Goal: Task Accomplishment & Management: Manage account settings

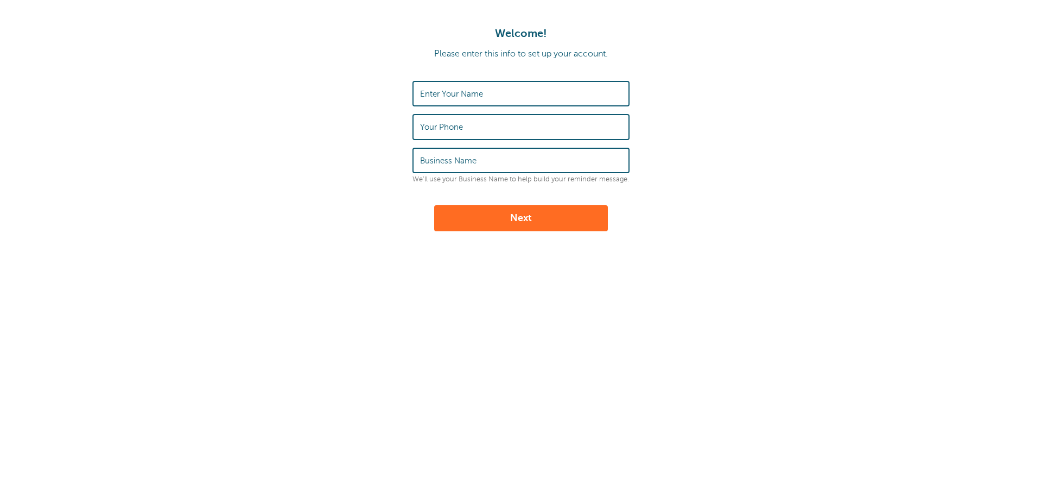
click at [495, 96] on input "Enter Your Name" at bounding box center [521, 93] width 202 height 23
type input "Rehaan Khan"
type input "0"
type input "07432440777"
type input "RepairForce"
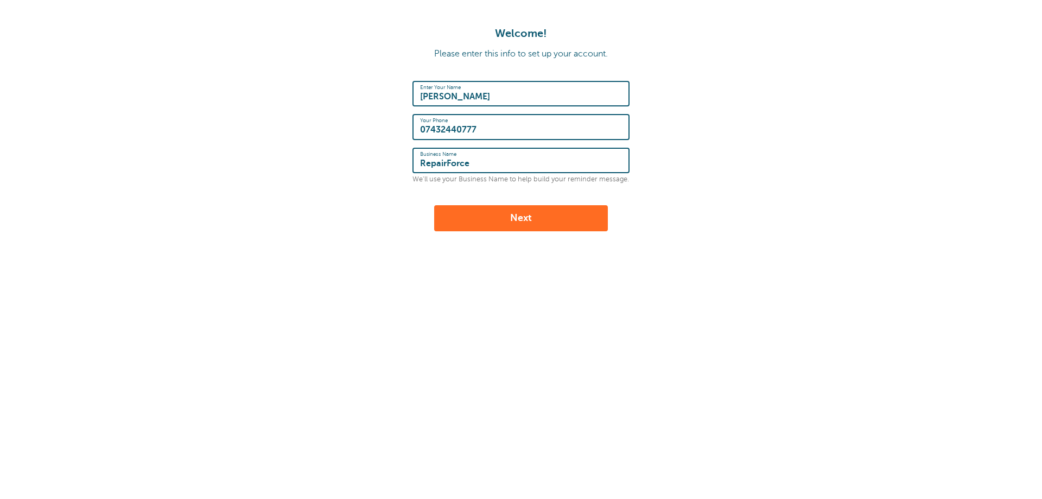
click at [434, 205] on button "Next" at bounding box center [521, 218] width 174 height 26
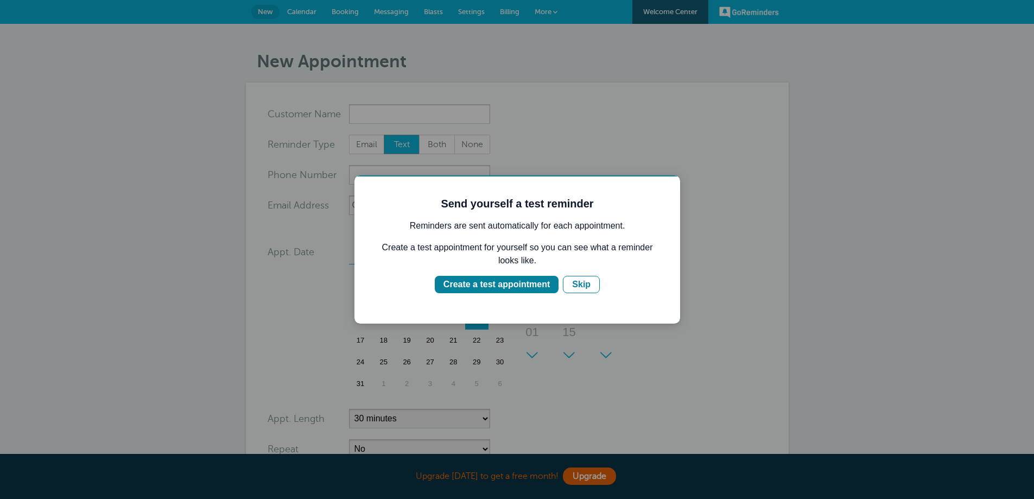
click at [477, 114] on div at bounding box center [517, 249] width 1034 height 499
click at [526, 283] on div "Create a test appointment" at bounding box center [496, 284] width 106 height 13
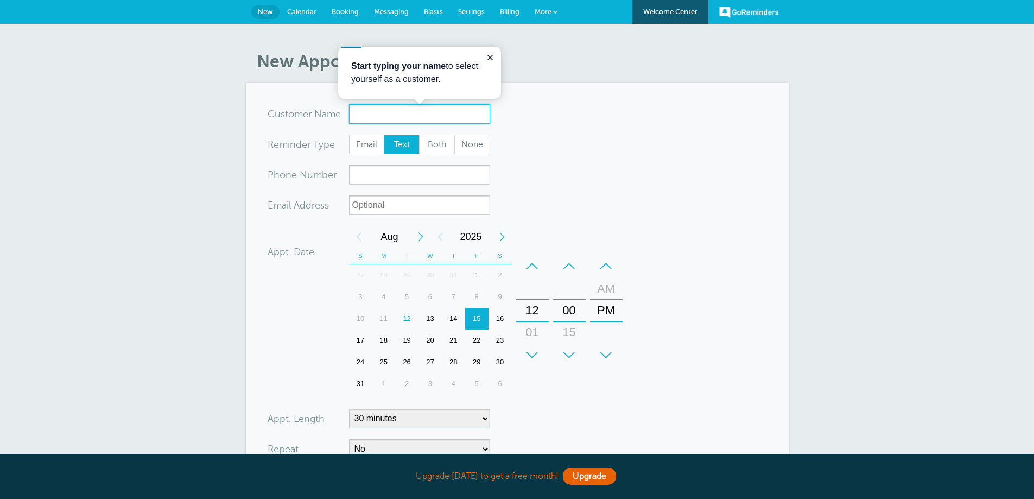
click at [449, 116] on input "x-no-autofill" at bounding box center [419, 114] width 141 height 20
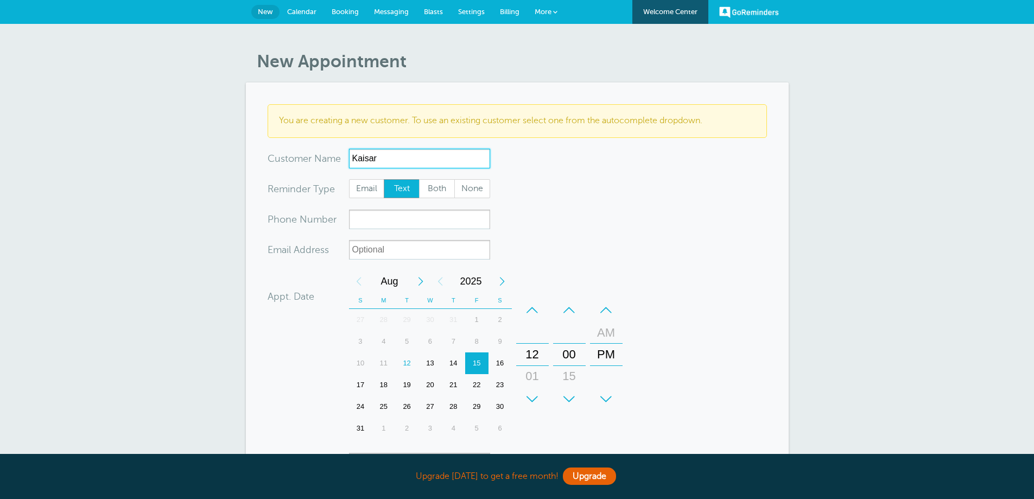
drag, startPoint x: 452, startPoint y: 164, endPoint x: 316, endPoint y: 164, distance: 136.2
click at [316, 164] on div "x-no-autofill Cus tomer N ame Kaisar No search results. Edit Remove" at bounding box center [378, 159] width 222 height 20
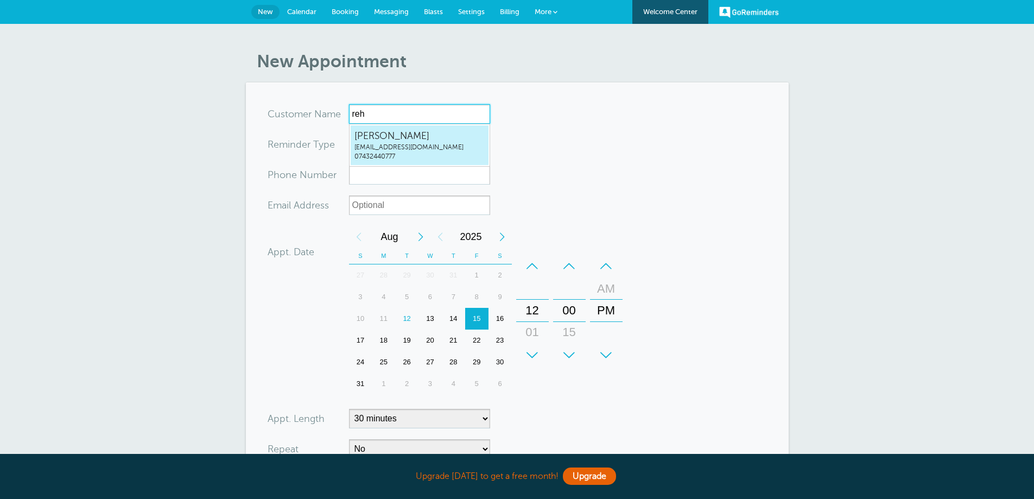
click at [378, 143] on span "[EMAIL_ADDRESS][DOMAIN_NAME]" at bounding box center [419, 147] width 130 height 9
type input "RehaanKhanrehaank@hotmail.com07432440777"
type input "Rehaan Khan"
type input "07432440777"
type input "[EMAIL_ADDRESS][DOMAIN_NAME]"
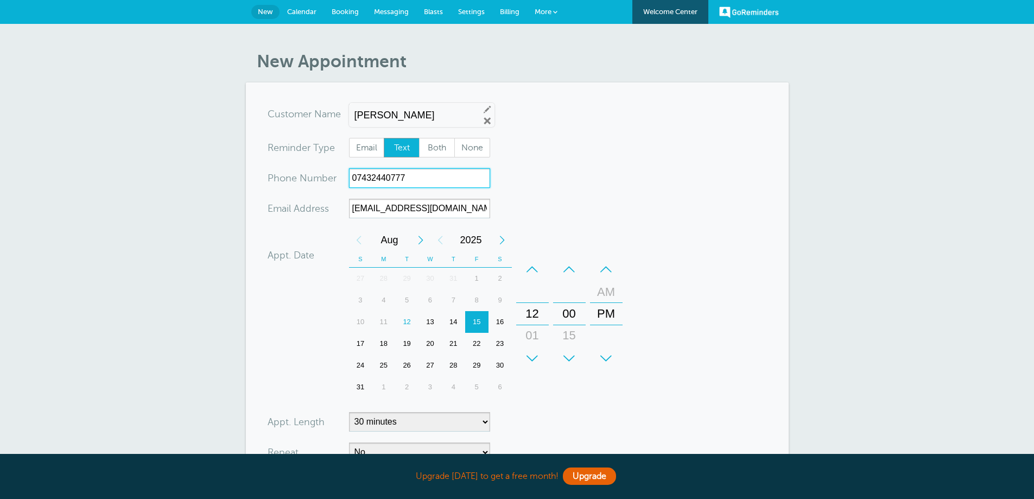
click at [422, 174] on input "07432440777" at bounding box center [419, 178] width 141 height 20
click at [574, 194] on form "You are creating a new customer. To use an existing customer select one from th…" at bounding box center [516, 328] width 499 height 448
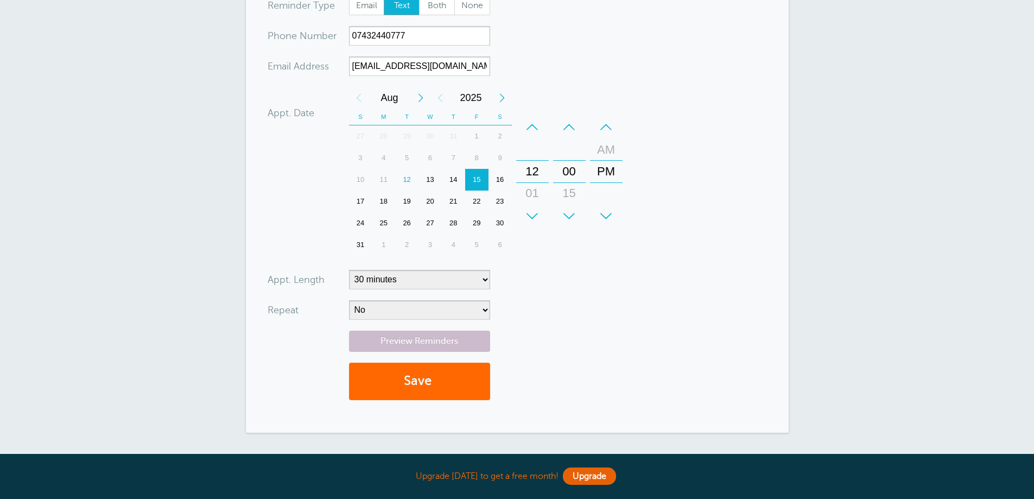
scroll to position [132, 0]
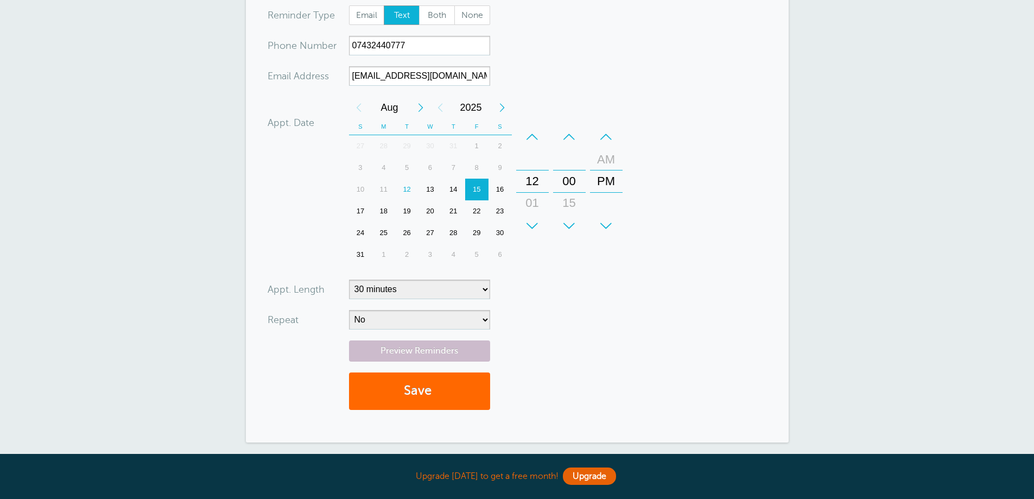
click at [496, 212] on div "23" at bounding box center [499, 211] width 23 height 22
click at [533, 224] on div "+" at bounding box center [532, 226] width 33 height 22
click at [609, 137] on div "–" at bounding box center [606, 137] width 33 height 22
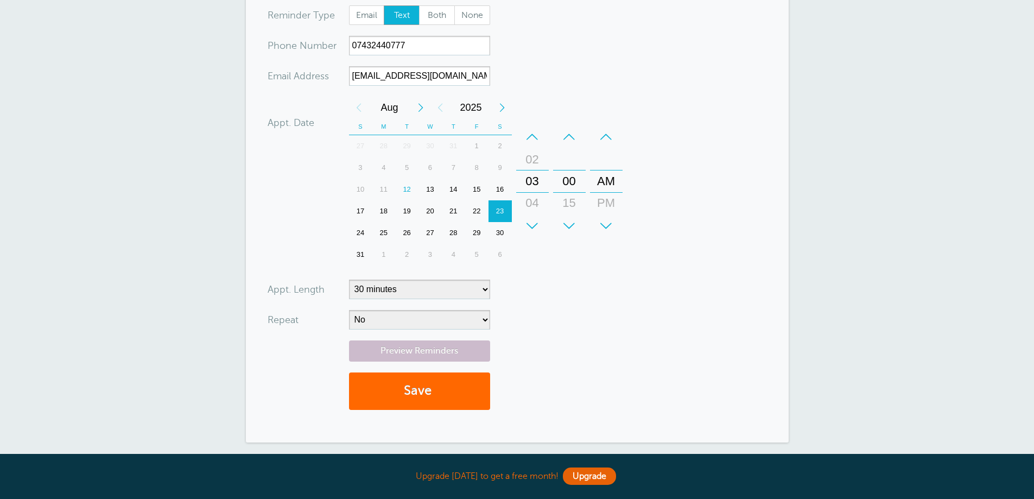
click at [532, 132] on div "–" at bounding box center [532, 137] width 33 height 22
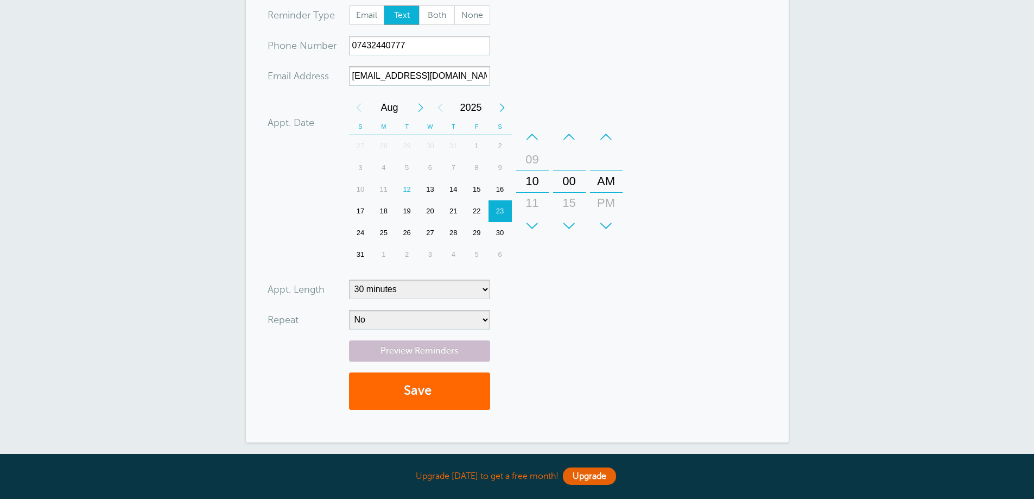
click at [533, 234] on div "+" at bounding box center [532, 226] width 33 height 22
click at [398, 290] on select "5 minutes 10 minutes 15 minutes 20 minutes 25 minutes 30 minutes 35 minutes 40 …" at bounding box center [419, 289] width 141 height 20
select select "240"
click at [349, 279] on select "5 minutes 10 minutes 15 minutes 20 minutes 25 minutes 30 minutes 35 minutes 40 …" at bounding box center [419, 289] width 141 height 20
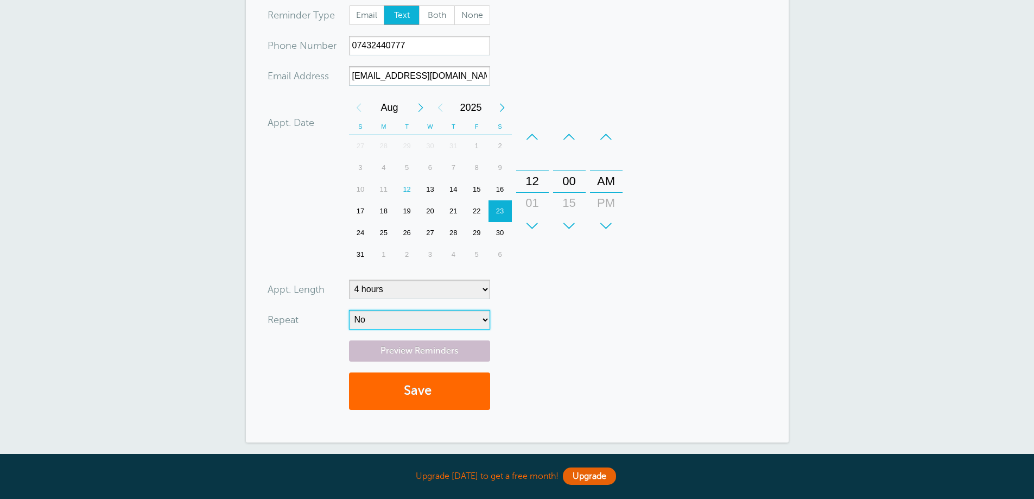
click at [421, 322] on select "No Daily Weekly Every 2 weeks Every 3 weeks Every 4 weeks Monthly Every 5 weeks…" at bounding box center [419, 320] width 141 height 20
click at [349, 310] on select "No Daily Weekly Every 2 weeks Every 3 weeks Every 4 weeks Monthly Every 5 weeks…" at bounding box center [419, 320] width 141 height 20
click at [582, 313] on form "You are creating a new customer. To use an existing customer select one from th…" at bounding box center [516, 196] width 499 height 448
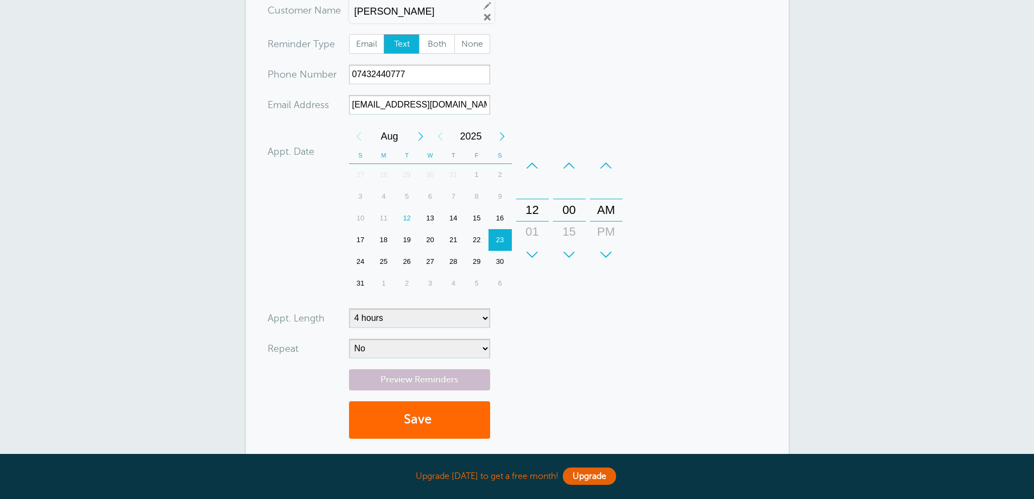
scroll to position [78, 0]
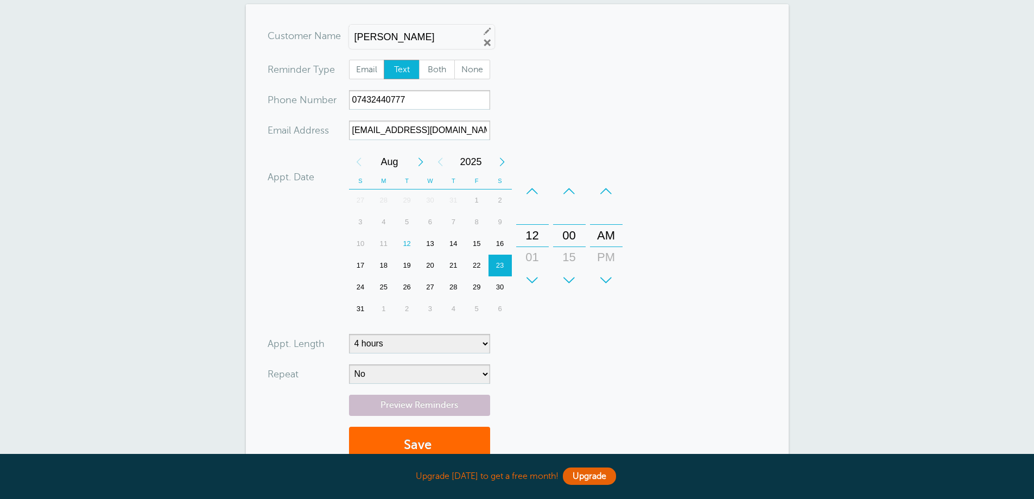
click at [539, 278] on div "+" at bounding box center [532, 280] width 33 height 22
click at [605, 280] on div "+" at bounding box center [606, 280] width 33 height 22
click at [539, 282] on div "+" at bounding box center [532, 280] width 33 height 22
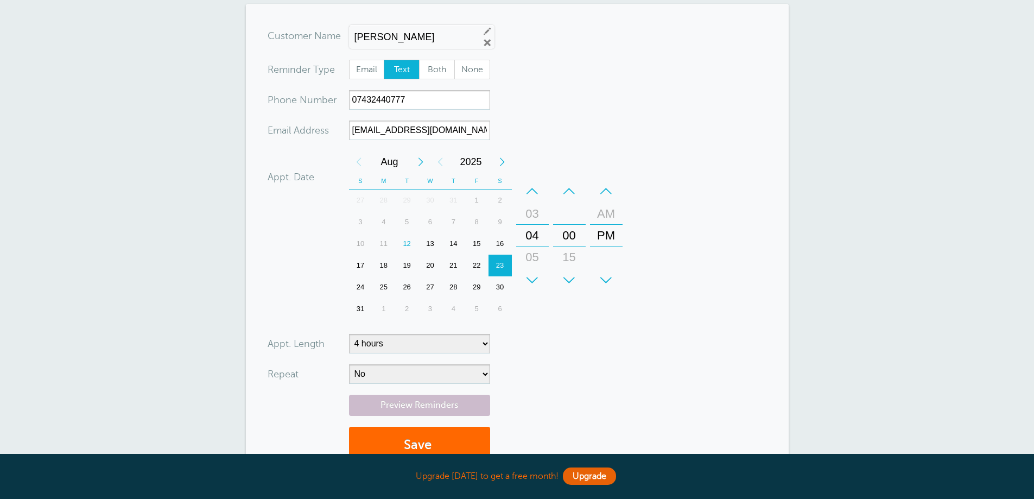
click at [539, 282] on div "+" at bounding box center [532, 280] width 33 height 22
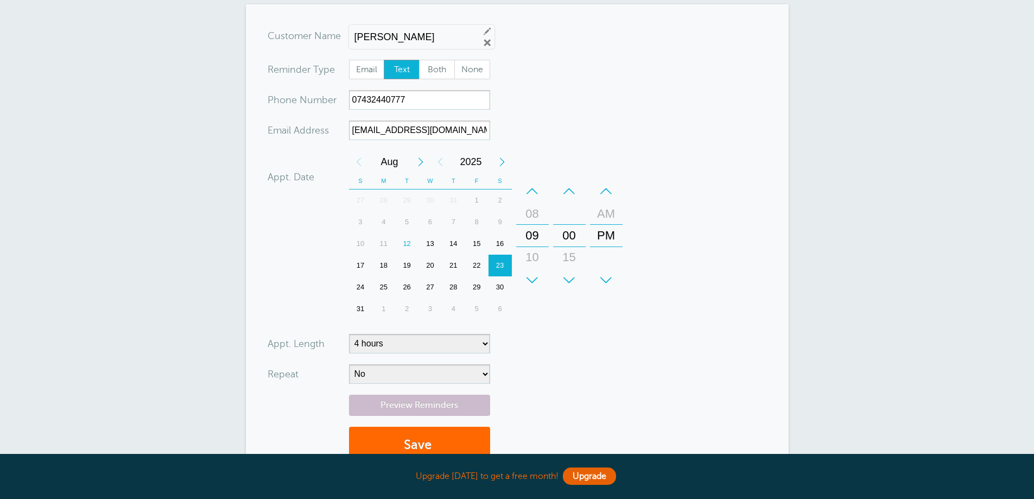
click at [529, 184] on div "–" at bounding box center [532, 191] width 33 height 22
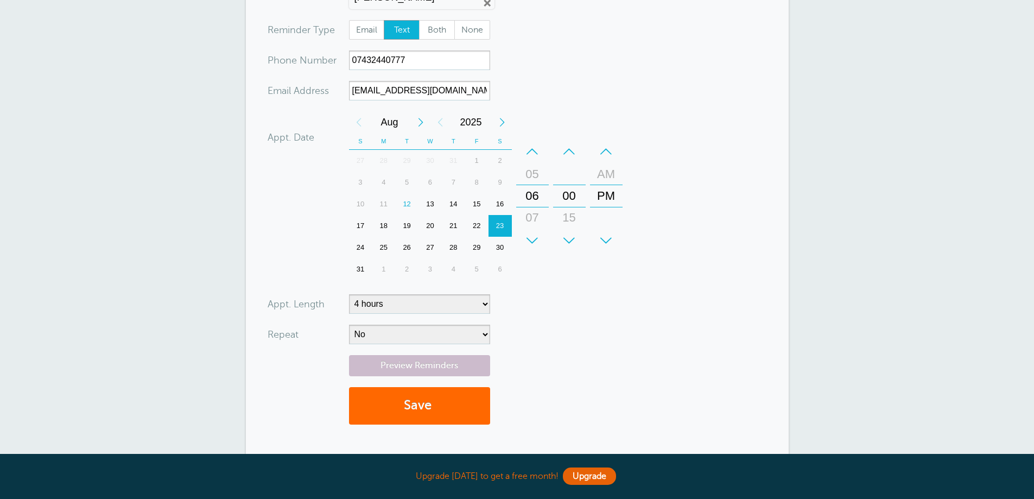
scroll to position [241, 0]
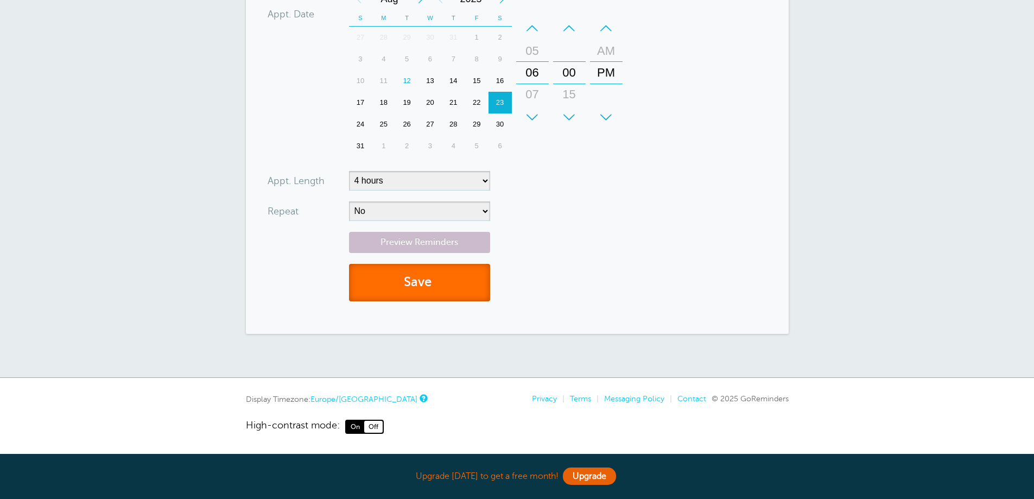
click at [429, 278] on button "Save" at bounding box center [419, 282] width 141 height 37
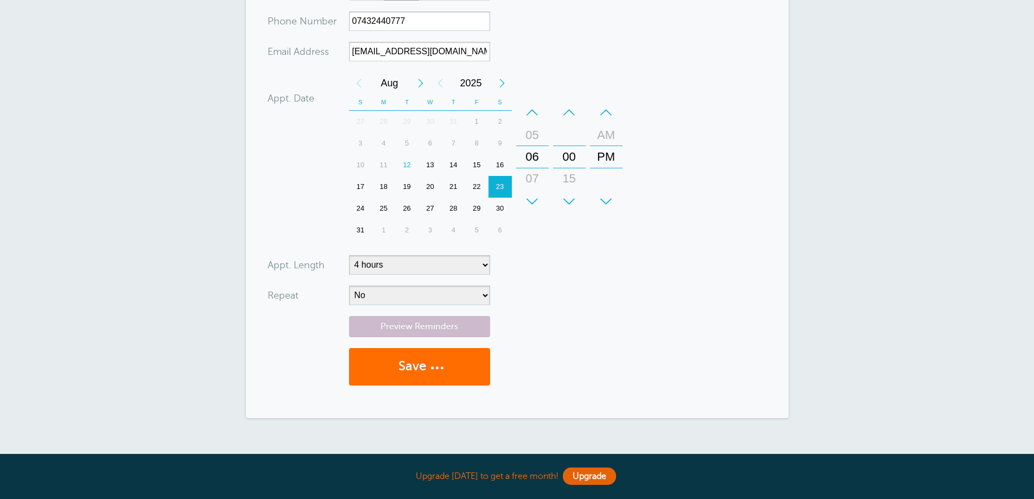
scroll to position [132, 0]
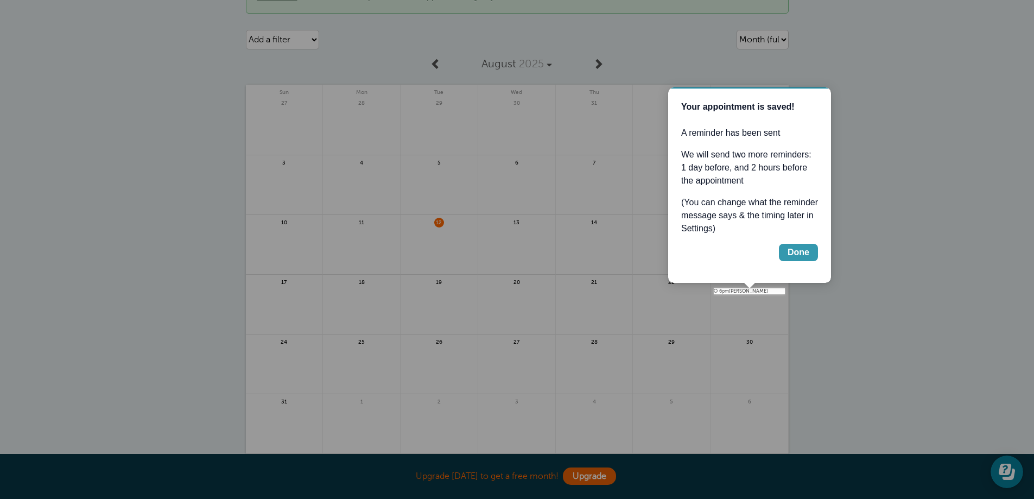
click at [788, 246] on div "Done" at bounding box center [798, 252] width 22 height 13
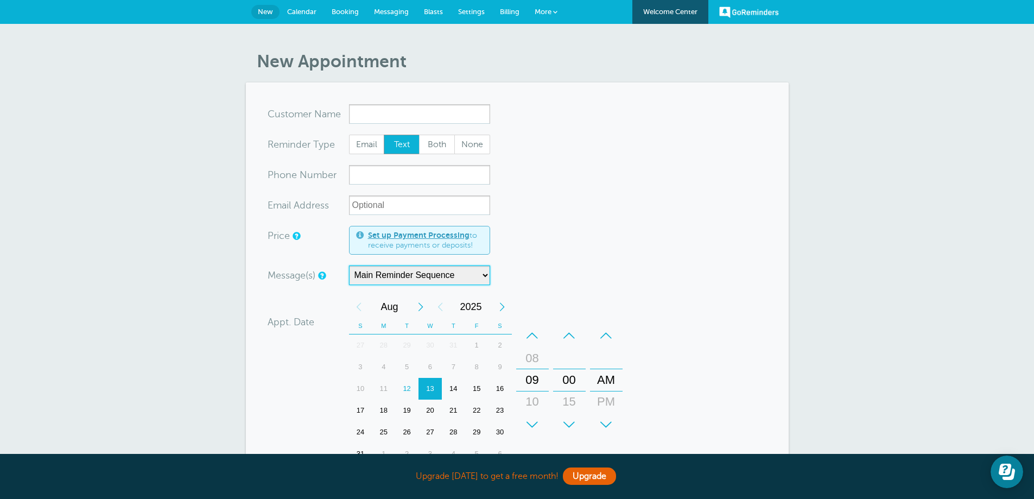
click at [419, 279] on select "Main Reminder Sequence" at bounding box center [419, 275] width 141 height 20
click at [419, 277] on select "Main Reminder Sequence" at bounding box center [419, 275] width 141 height 20
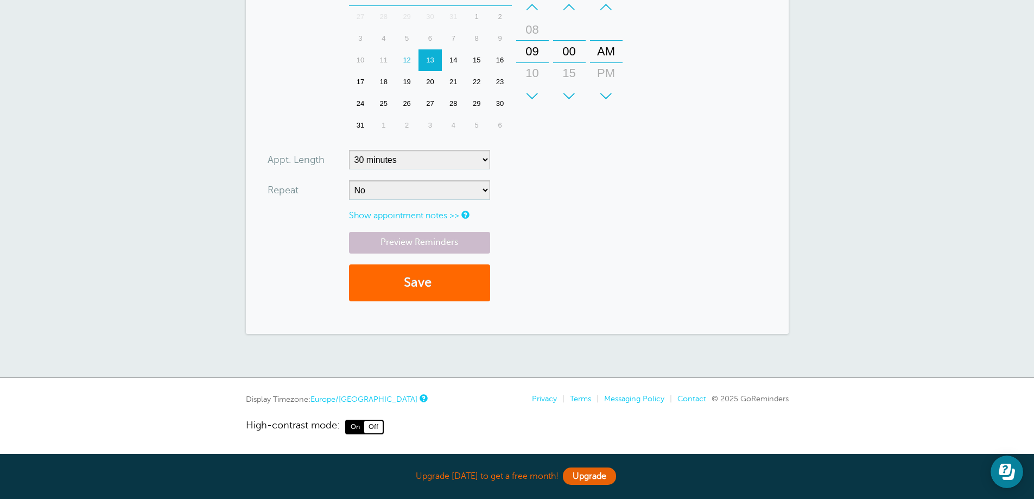
scroll to position [329, 0]
click at [420, 215] on link "Show appointment notes >>" at bounding box center [404, 215] width 110 height 10
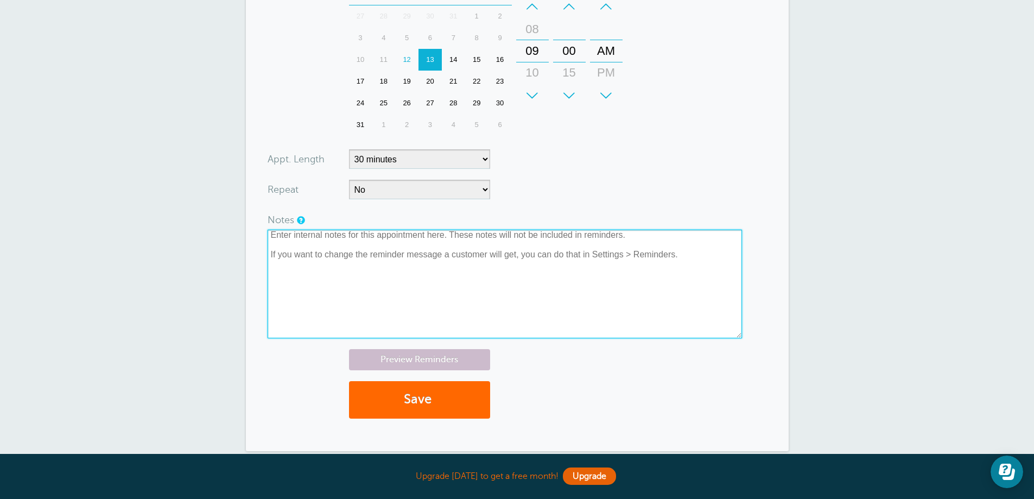
click at [406, 267] on textarea at bounding box center [504, 283] width 474 height 109
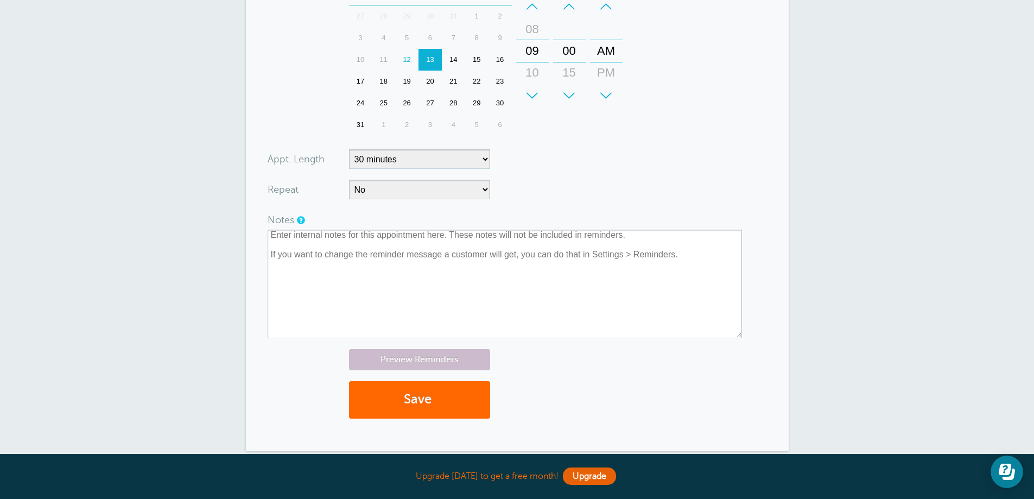
click at [403, 220] on div at bounding box center [516, 274] width 499 height 128
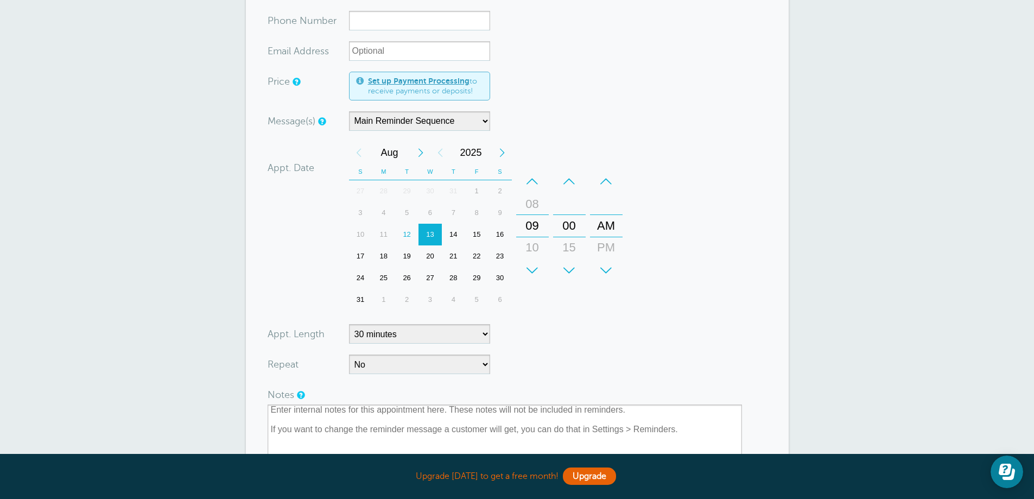
scroll to position [0, 0]
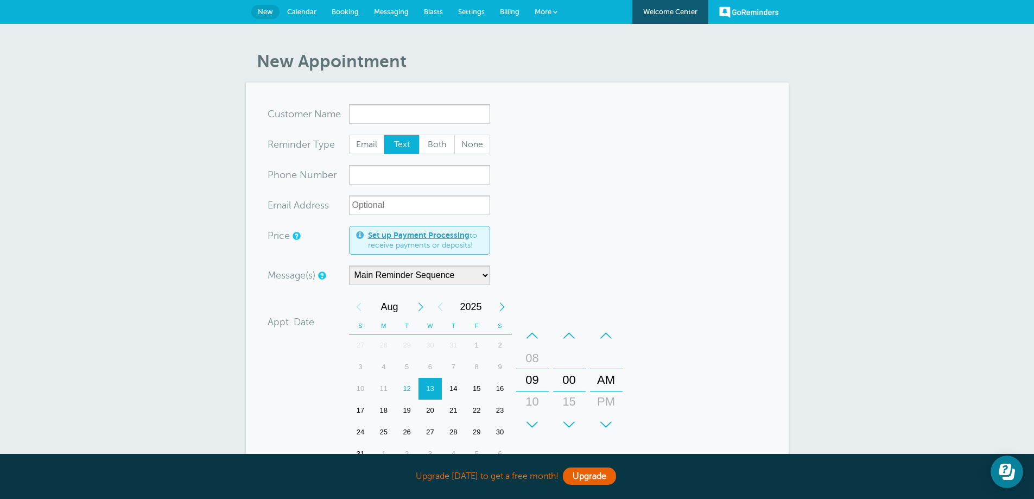
click at [350, 12] on span "Booking" at bounding box center [344, 12] width 27 height 8
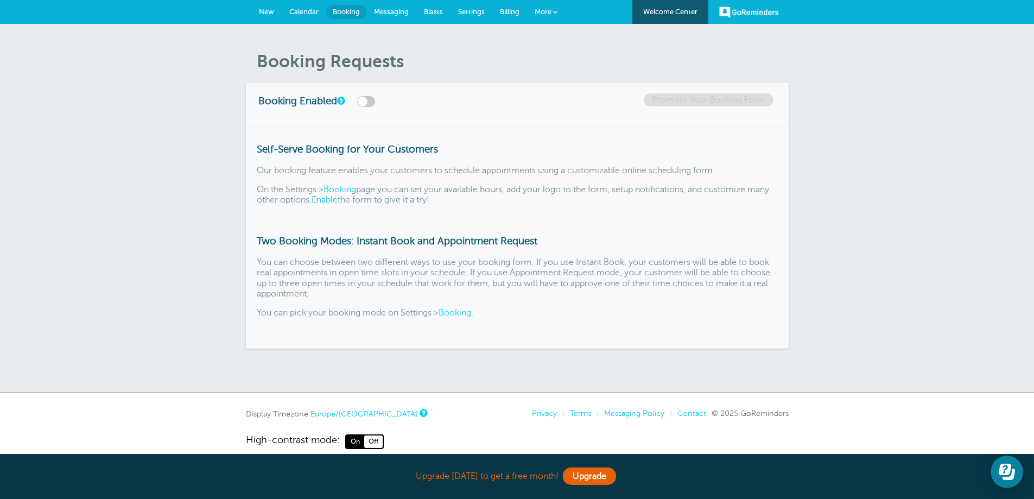
click at [375, 101] on label at bounding box center [366, 101] width 18 height 11
click at [0, 0] on input "checkbox" at bounding box center [0, 0] width 0 height 0
click at [337, 203] on link "Enable" at bounding box center [324, 200] width 26 height 10
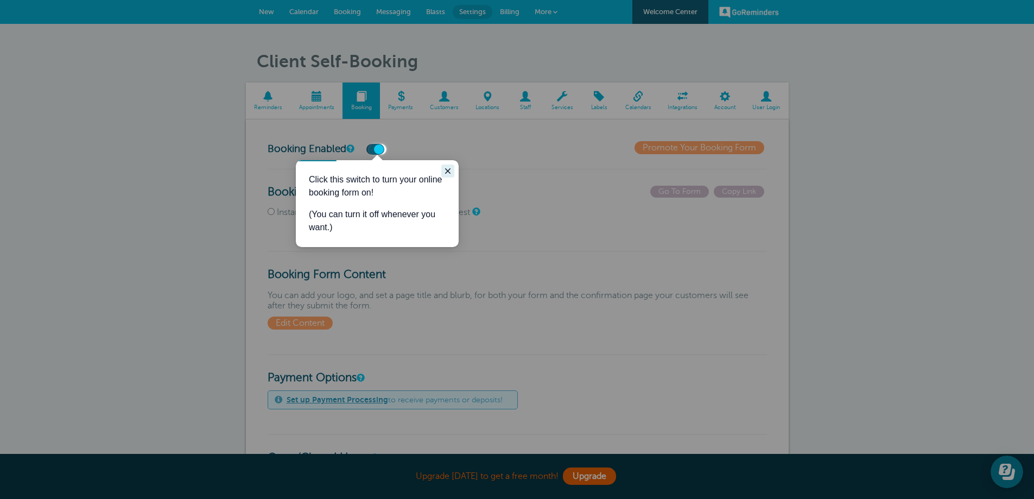
click at [442, 168] on button "Close guide" at bounding box center [447, 170] width 13 height 13
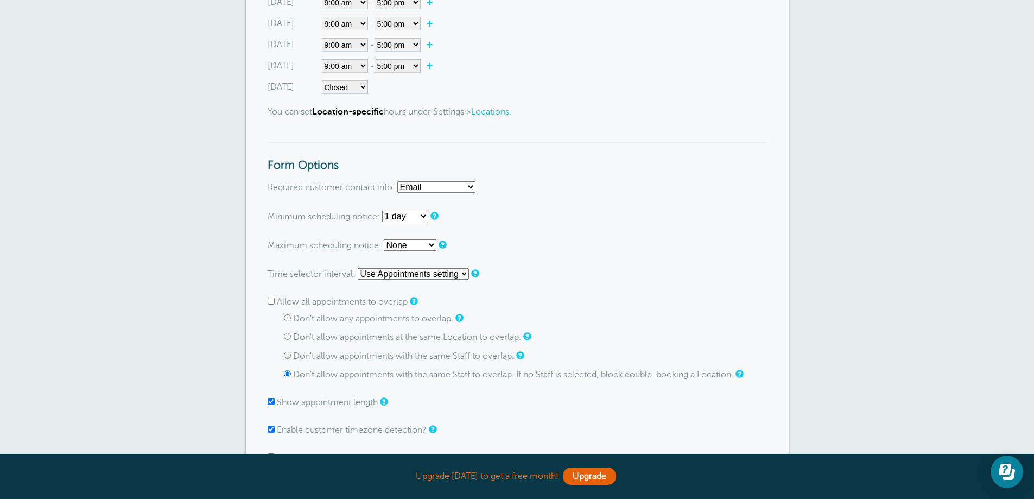
scroll to position [543, 0]
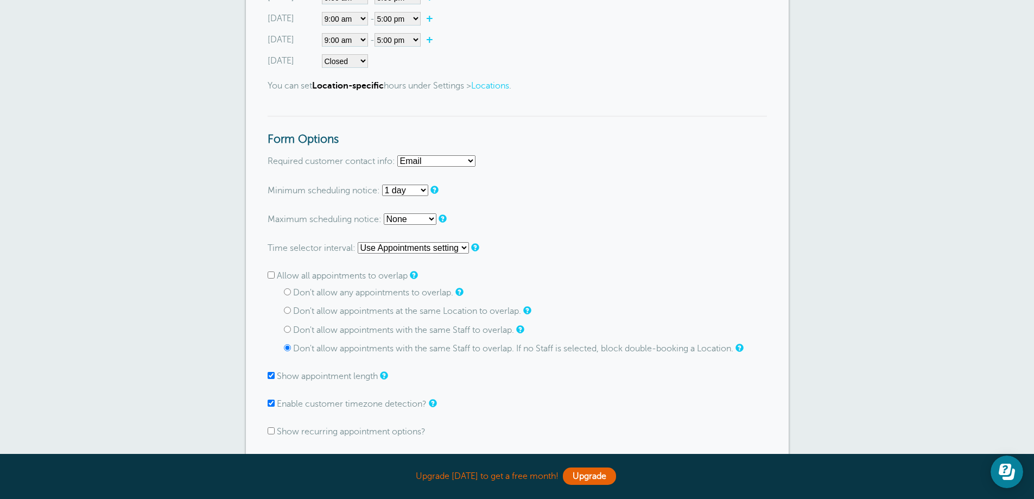
click at [451, 158] on select "Email Phone Email or Phone Email and Phone" at bounding box center [436, 160] width 78 height 11
click at [398, 155] on select "Email Phone Email or Phone Email and Phone" at bounding box center [436, 160] width 78 height 11
click at [454, 163] on select "Email Phone Email or Phone Email and Phone" at bounding box center [436, 160] width 78 height 11
select select "both"
click at [398, 155] on select "Email Phone Email or Phone Email and Phone" at bounding box center [436, 160] width 78 height 11
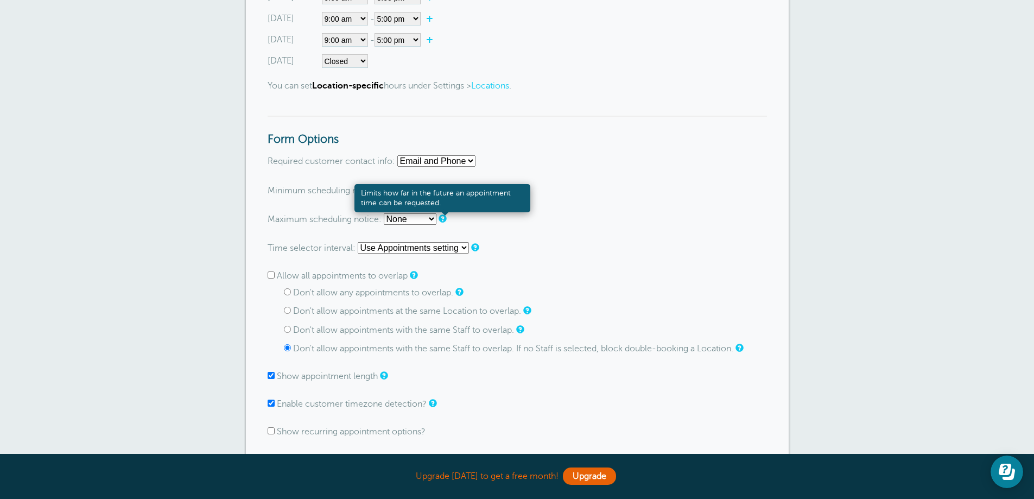
click at [577, 182] on form "Go To Form Copy Link Booking Style Instant book Appointment request Instant-boo…" at bounding box center [516, 295] width 499 height 1304
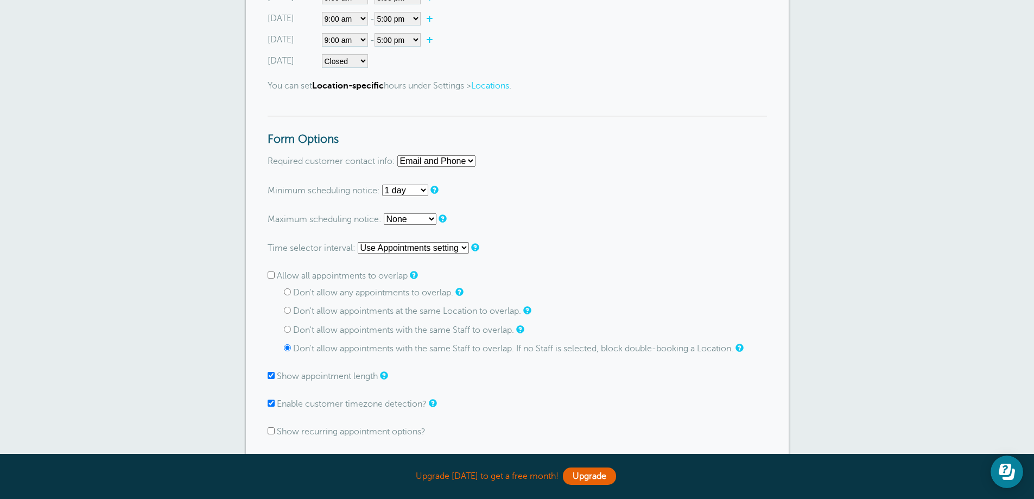
click at [424, 192] on select "None 1 hour 2 hours 3 hours 4 hours 5 hours 6 hours 7 hours 8 hours 9 hours 10 …" at bounding box center [405, 189] width 46 height 11
click at [382, 184] on select "None 1 hour 2 hours 3 hours 4 hours 5 hours 6 hours 7 hours 8 hours 9 hours 10 …" at bounding box center [405, 189] width 46 height 11
click at [407, 221] on select "None 1 day 2 days 3 days 4 days 5 days 6 days 1 week 2 weeks 3 weeks 4 weeks 5 …" at bounding box center [410, 218] width 53 height 11
select select "2 weeks"
click at [384, 213] on select "None 1 day 2 days 3 days 4 days 5 days 6 days 1 week 2 weeks 3 weeks 4 weeks 5 …" at bounding box center [410, 218] width 53 height 11
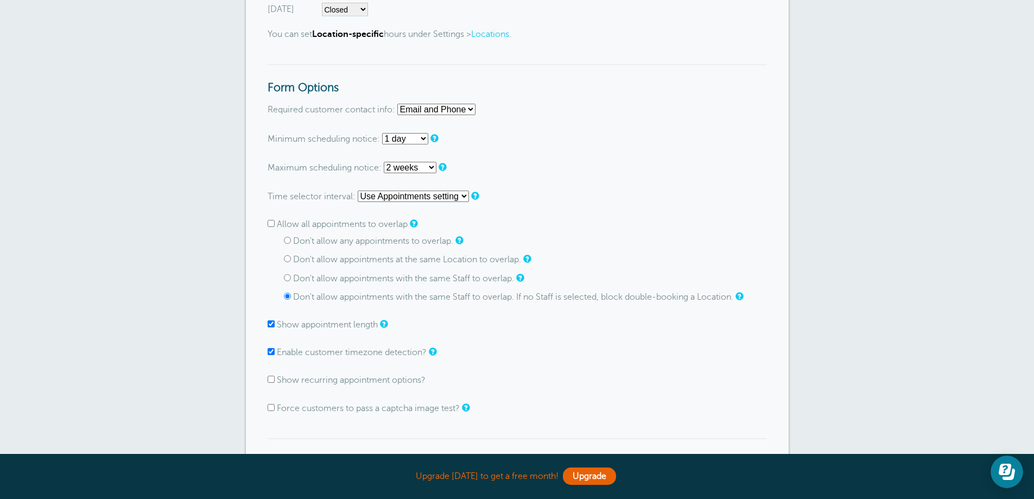
scroll to position [651, 0]
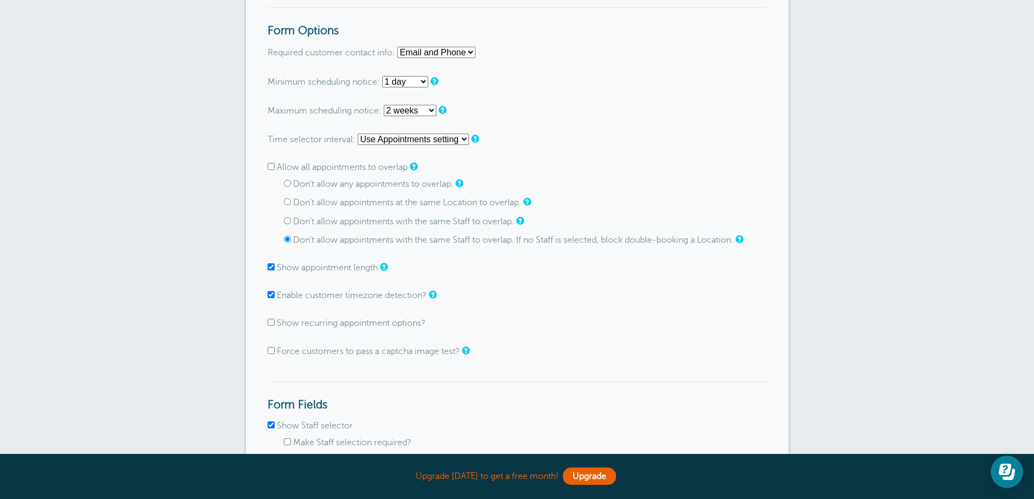
click at [420, 135] on select "Use Appointments setting 1 minute 5 minutes 10 minutes 15 minutes 20 minutes 30…" at bounding box center [413, 138] width 111 height 11
click at [431, 135] on select "Use Appointments setting 1 minute 5 minutes 10 minutes 15 minutes 20 minutes 30…" at bounding box center [413, 138] width 111 height 11
click at [431, 138] on select "Use Appointments setting 1 minute 5 minutes 10 minutes 15 minutes 20 minutes 30…" at bounding box center [413, 138] width 111 height 11
select select "180"
click at [358, 133] on select "Use Appointments setting 1 minute 5 minutes 10 minutes 15 minutes 20 minutes 30…" at bounding box center [413, 138] width 111 height 11
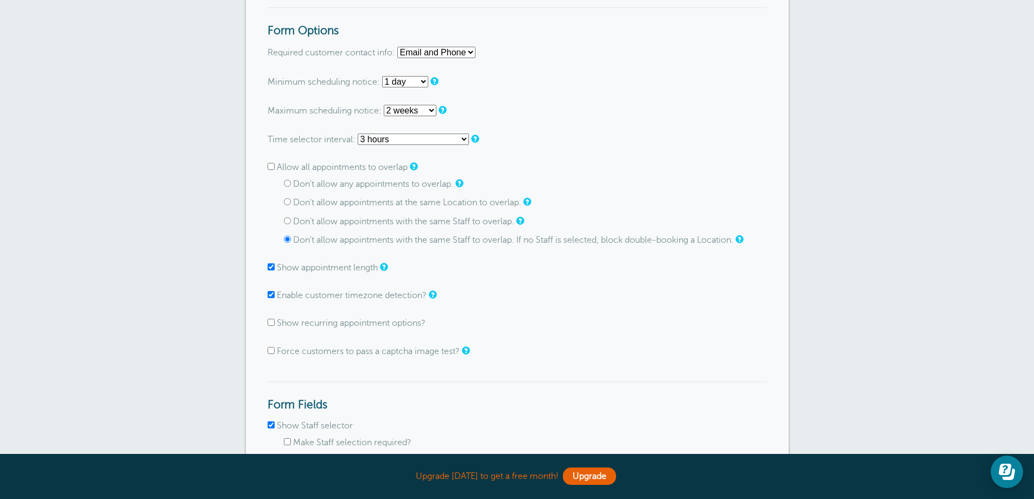
click at [290, 182] on input "Don't allow any appointments to overlap." at bounding box center [287, 183] width 7 height 7
radio input "true"
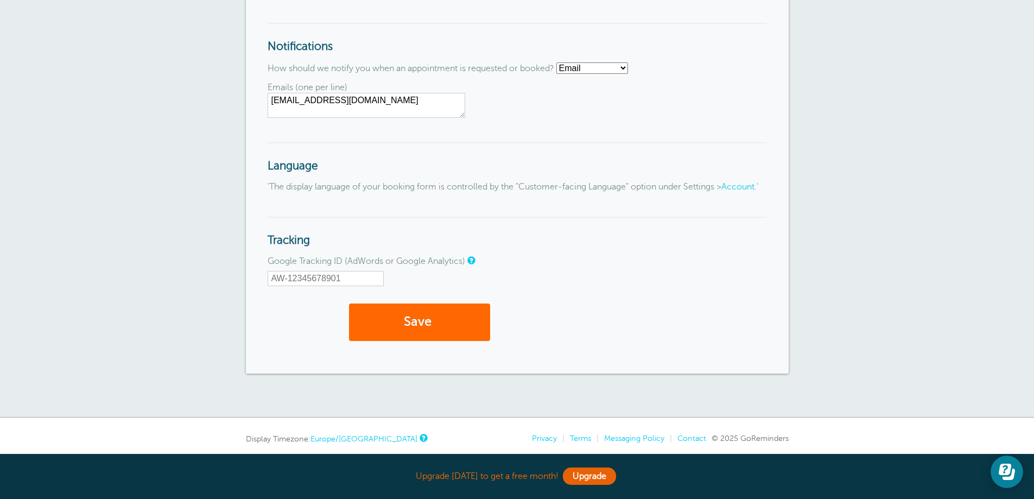
scroll to position [1188, 0]
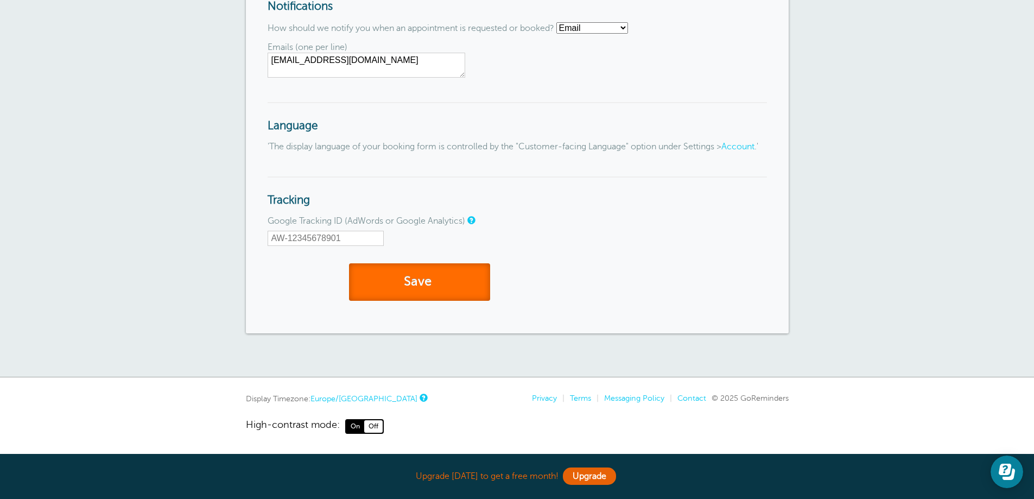
click at [423, 286] on button "Save" at bounding box center [419, 281] width 141 height 37
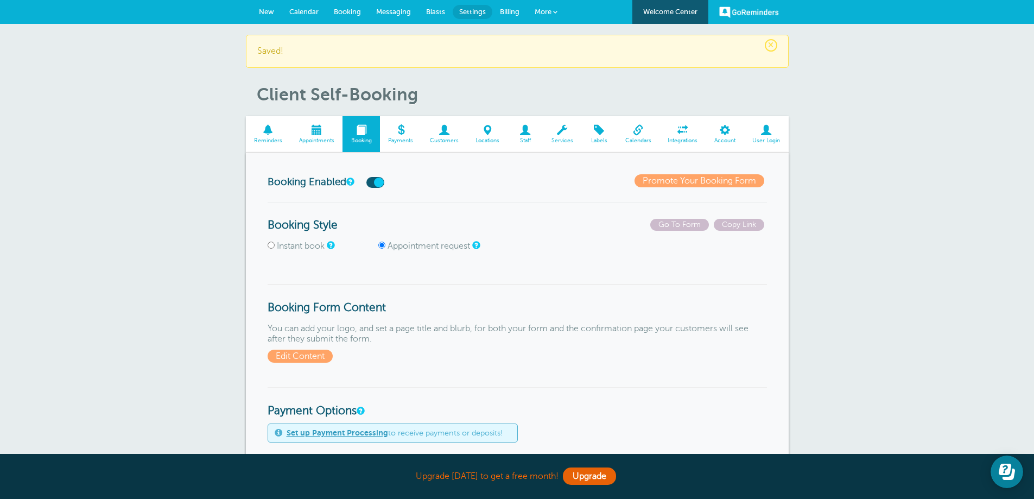
click at [308, 142] on span "Appointments" at bounding box center [316, 140] width 41 height 7
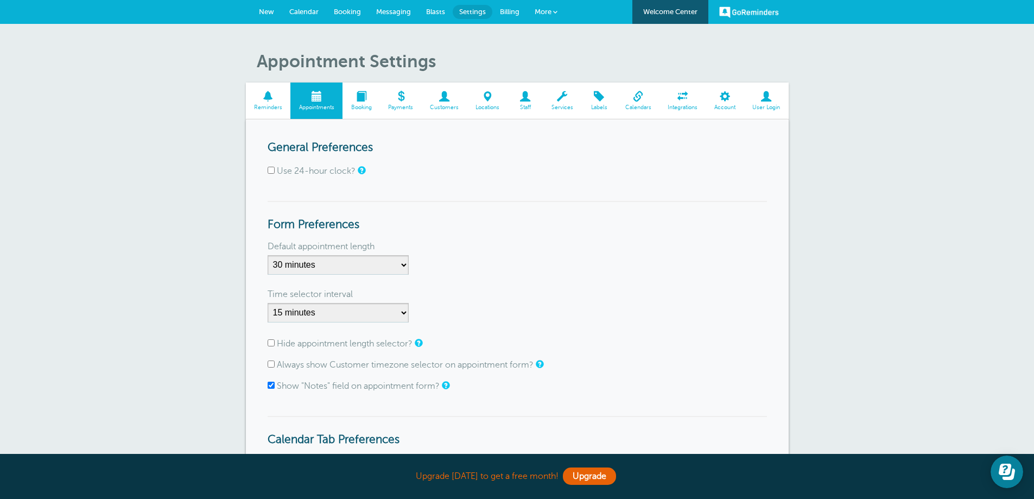
click at [445, 200] on form "General Preferences Use 24-hour clock? Form Preferences Default appointment len…" at bounding box center [516, 366] width 499 height 450
click at [369, 97] on span at bounding box center [360, 96] width 37 height 10
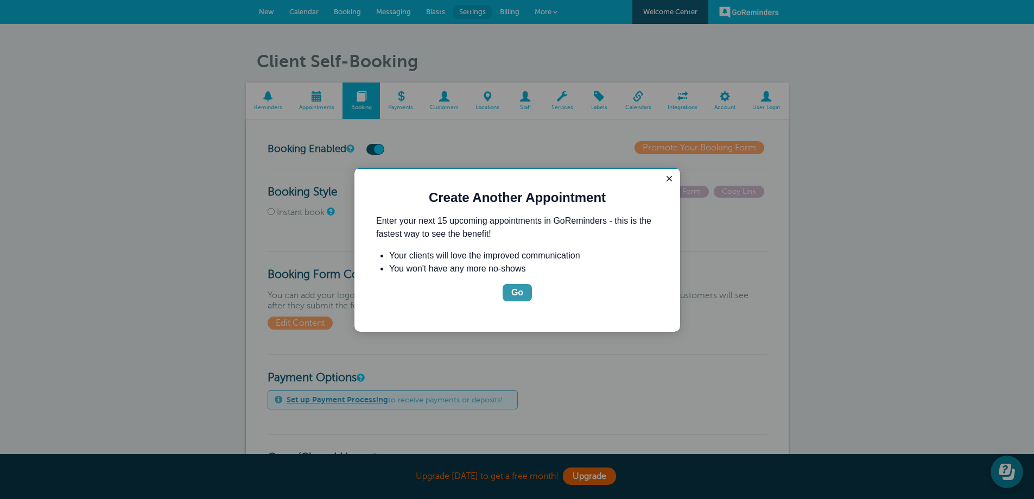
click at [515, 296] on div "Go" at bounding box center [517, 292] width 12 height 13
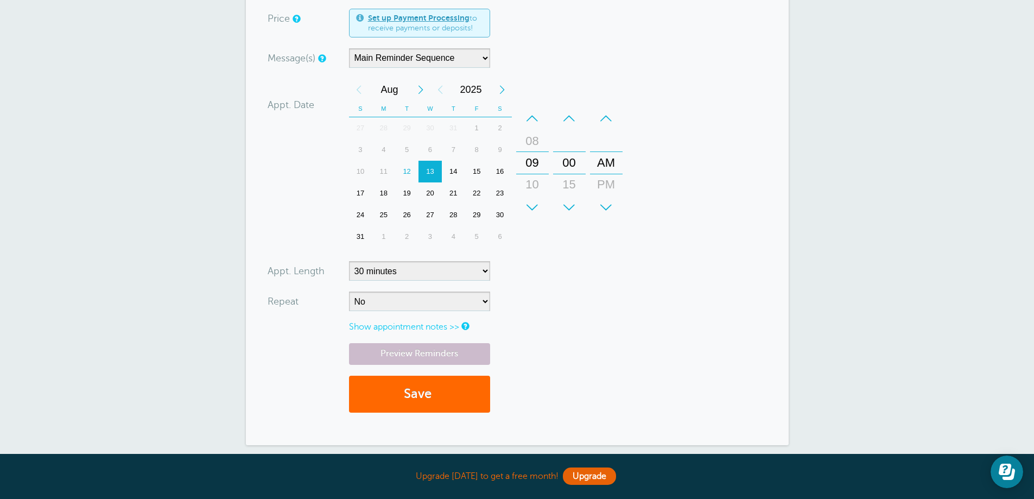
click at [552, 273] on form "You are creating a new customer. To use an existing customer select one from th…" at bounding box center [516, 155] width 499 height 536
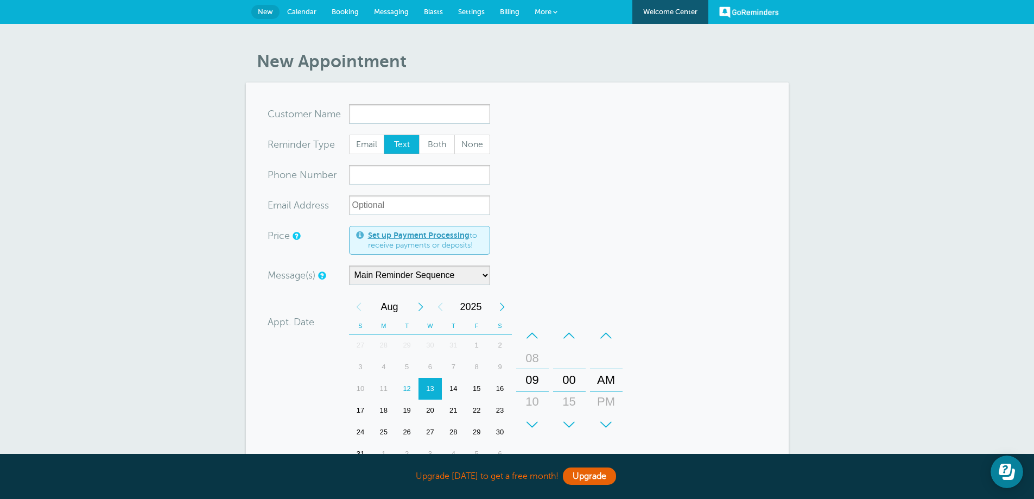
click at [339, 12] on span "Booking" at bounding box center [344, 12] width 27 height 8
